Goal: Task Accomplishment & Management: Manage account settings

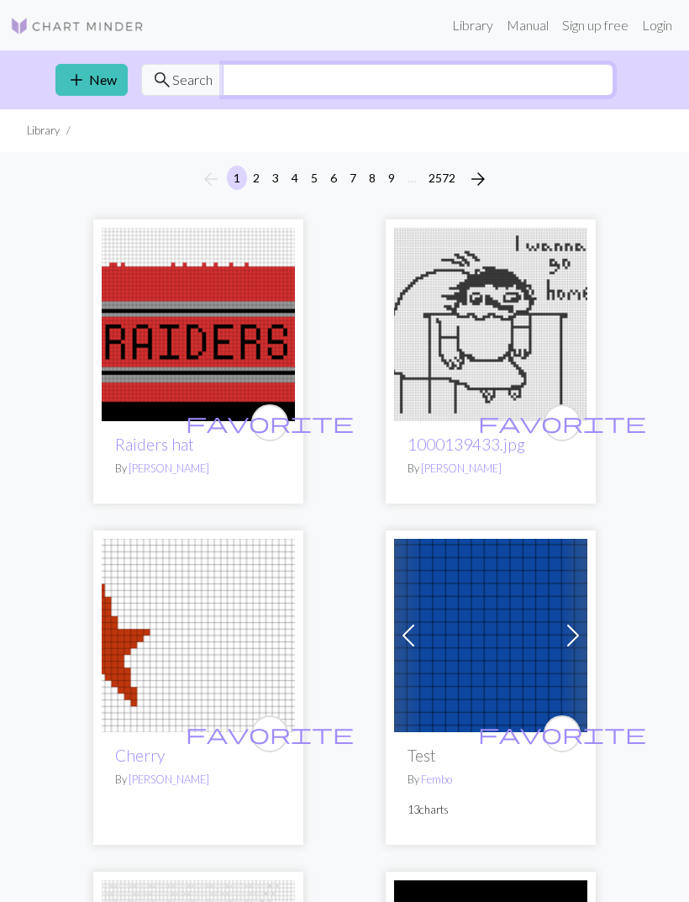
click at [473, 71] on input "text" at bounding box center [418, 80] width 391 height 32
type input "H"
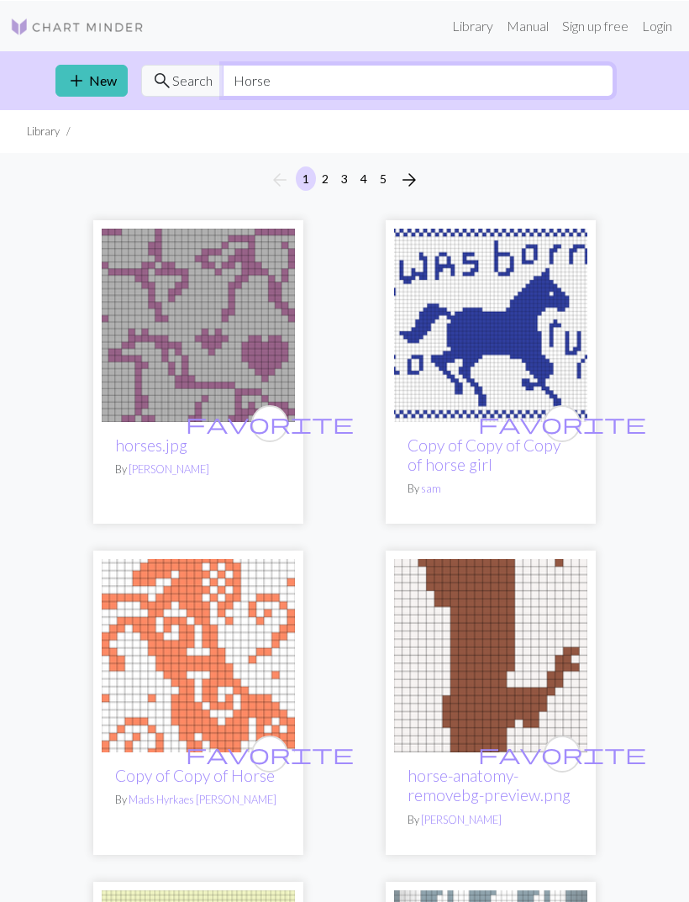
click at [478, 84] on input "Horse" at bounding box center [418, 80] width 391 height 32
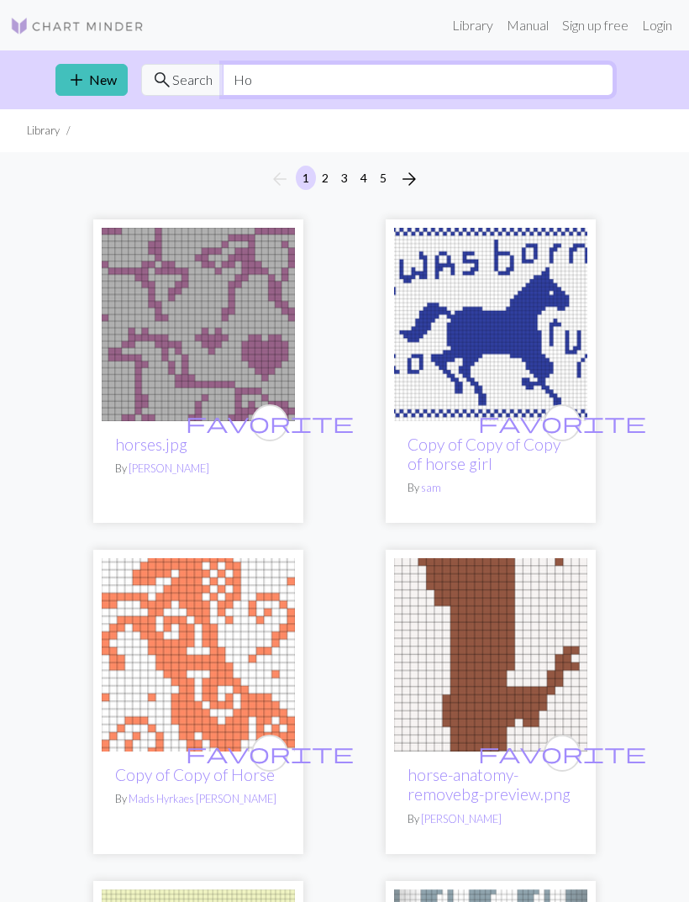
type input "H"
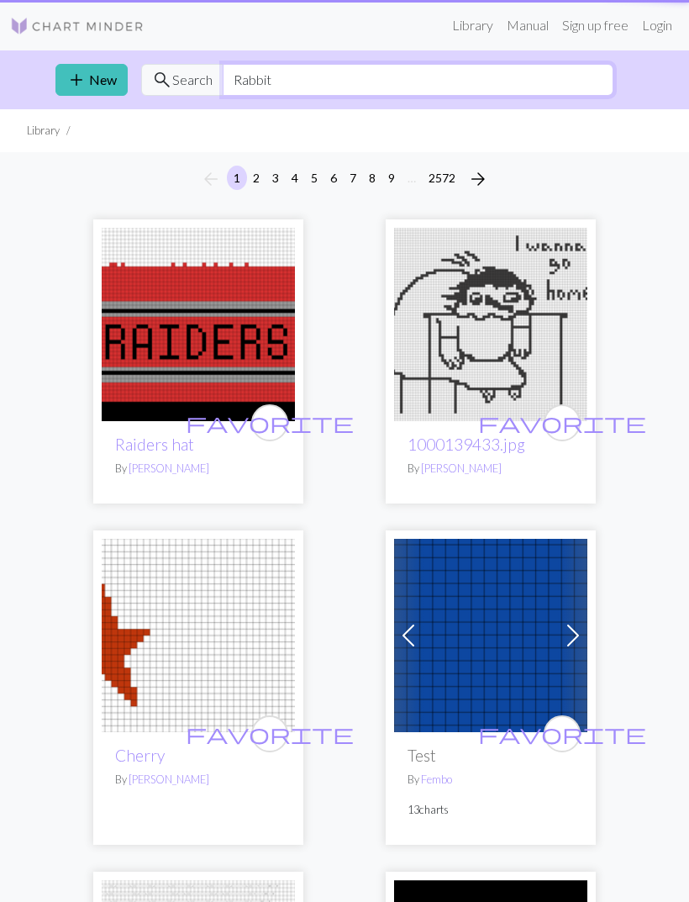
type input "Rabbit"
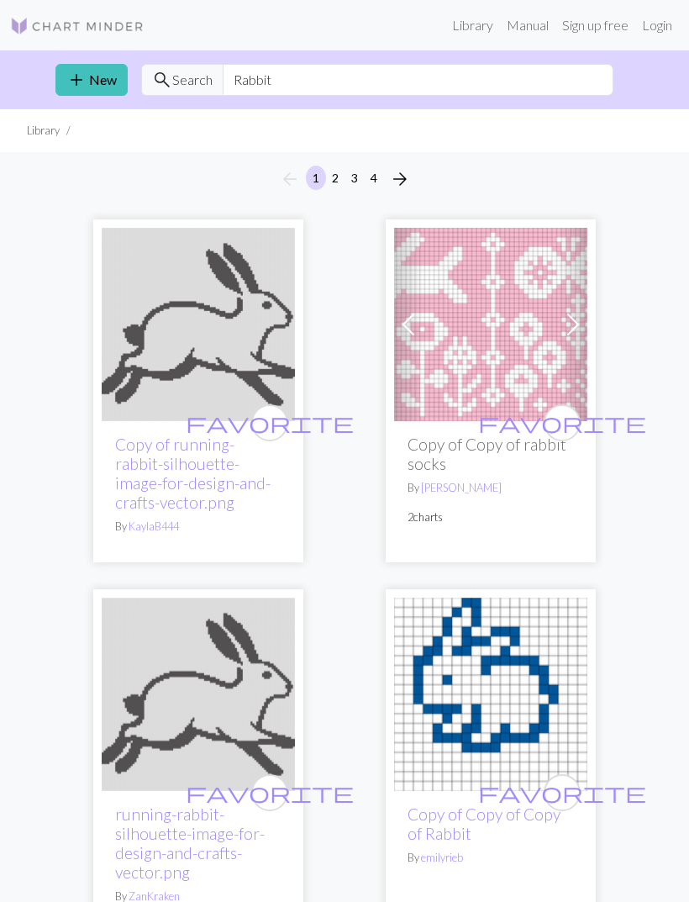
click at [513, 340] on img at bounding box center [490, 324] width 193 height 193
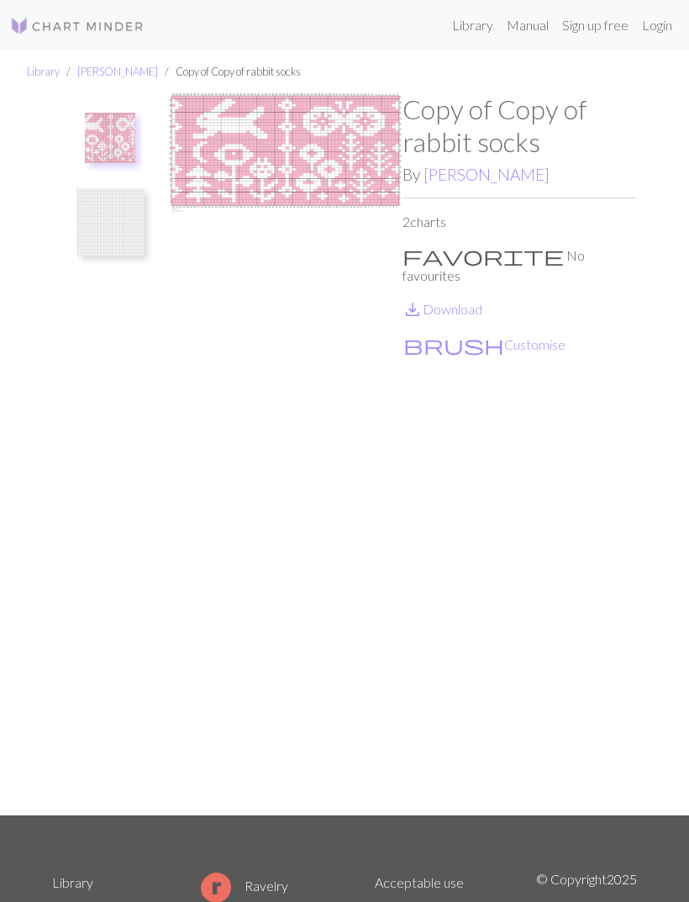
click at [477, 255] on p "favorite No favourites" at bounding box center [520, 265] width 235 height 40
click at [402, 258] on img at bounding box center [285, 453] width 235 height 721
click at [418, 253] on span "favorite" at bounding box center [483, 256] width 161 height 24
click at [426, 254] on p "favorite No favourites" at bounding box center [520, 265] width 235 height 40
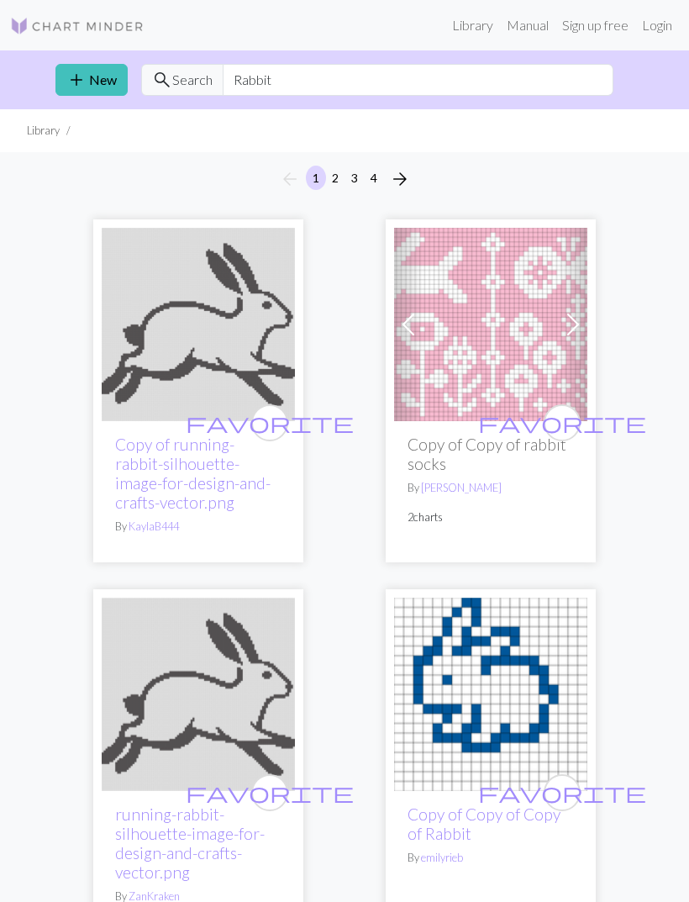
click at [577, 430] on button "favorite" at bounding box center [562, 422] width 37 height 37
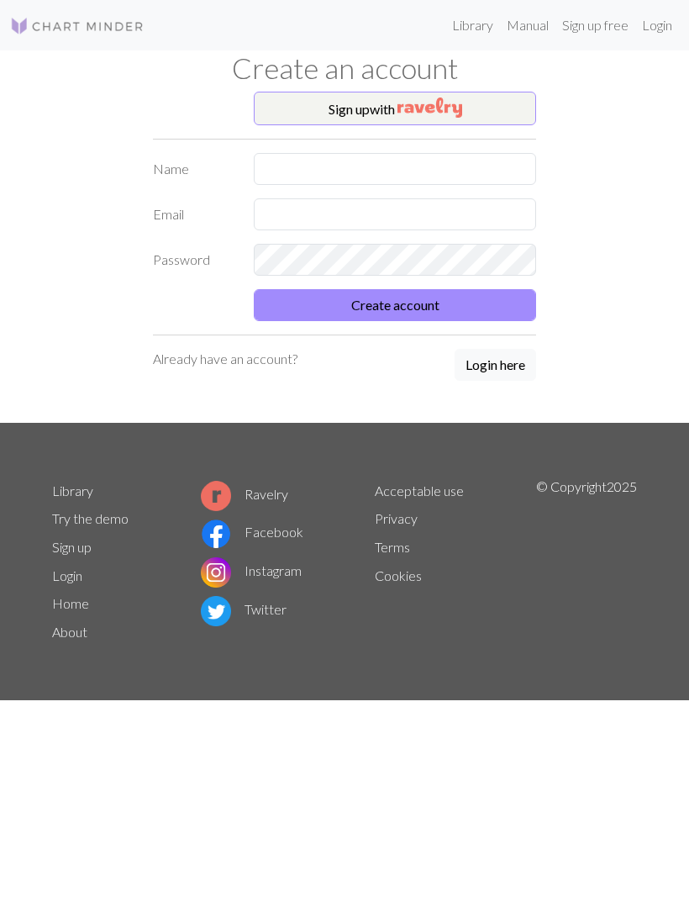
click at [520, 367] on button "Login here" at bounding box center [496, 365] width 82 height 32
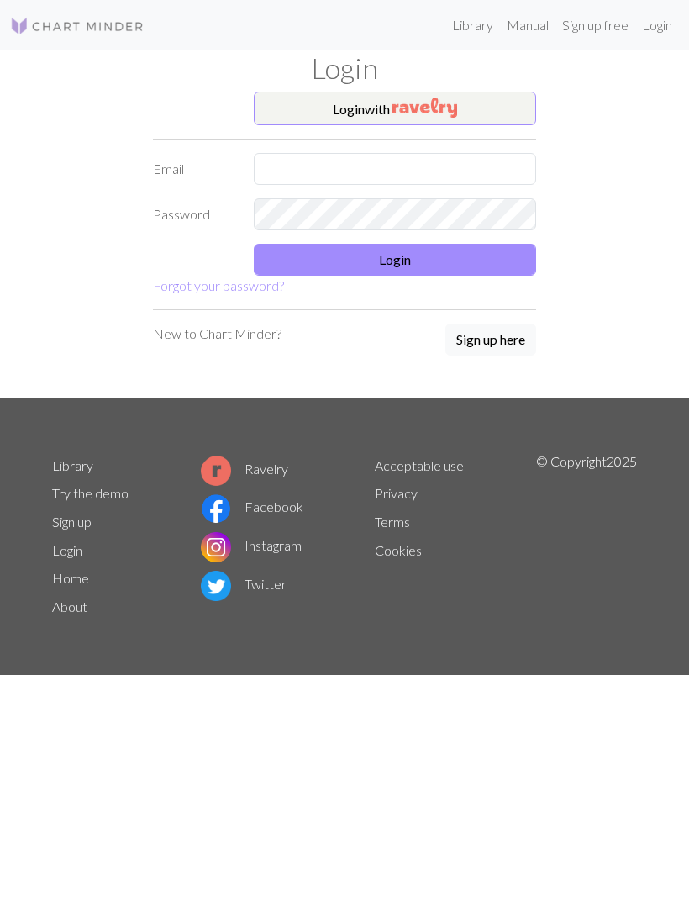
click at [514, 92] on button "Login with" at bounding box center [395, 109] width 282 height 34
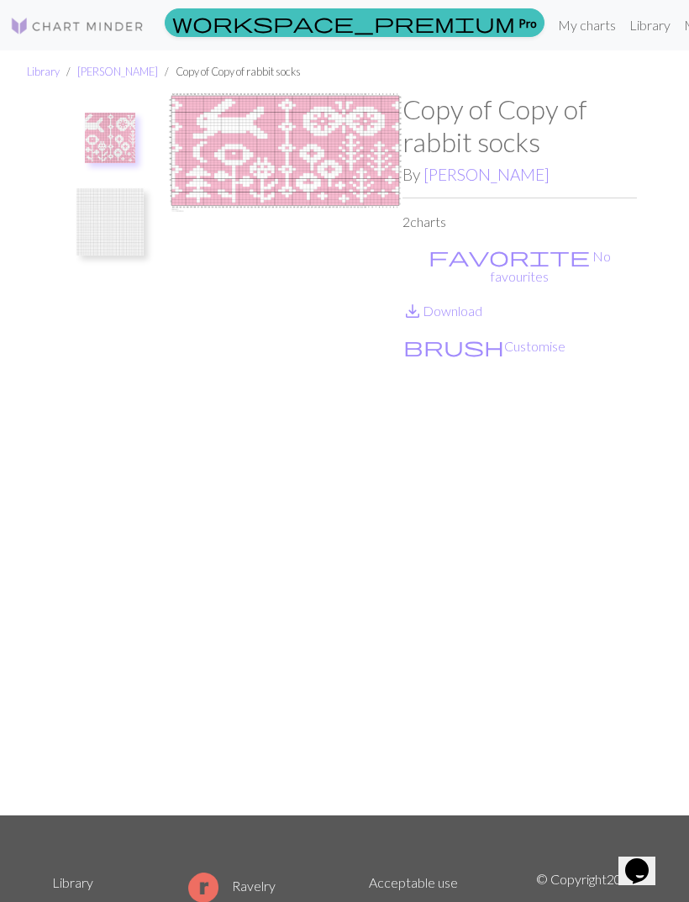
click at [429, 255] on span "favorite" at bounding box center [509, 257] width 161 height 24
